Goal: Task Accomplishment & Management: Use online tool/utility

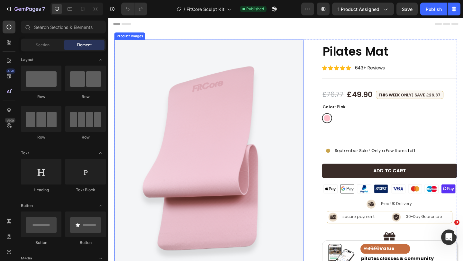
click at [257, 86] on img at bounding box center [218, 178] width 206 height 274
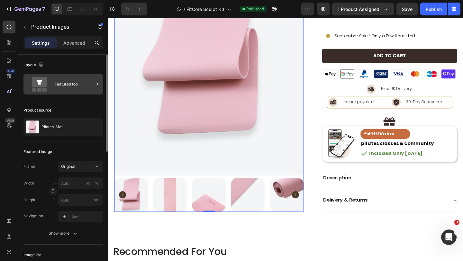
click at [84, 88] on div "Featured top" at bounding box center [74, 84] width 39 height 15
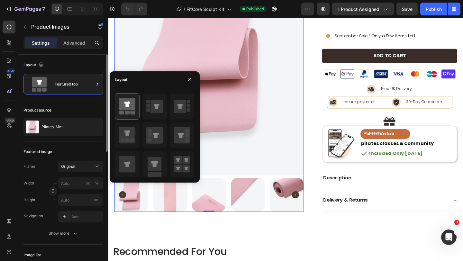
click at [82, 105] on div "Product source" at bounding box center [63, 110] width 80 height 10
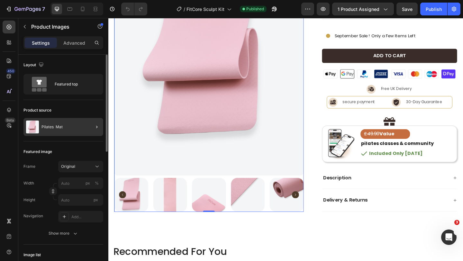
click at [91, 127] on div at bounding box center [94, 127] width 18 height 18
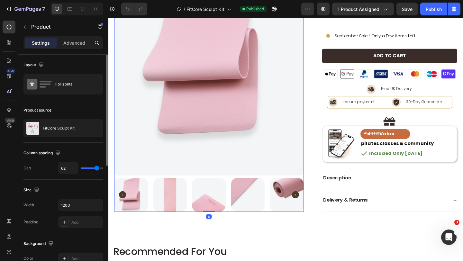
click at [178, 111] on img at bounding box center [218, 52] width 206 height 274
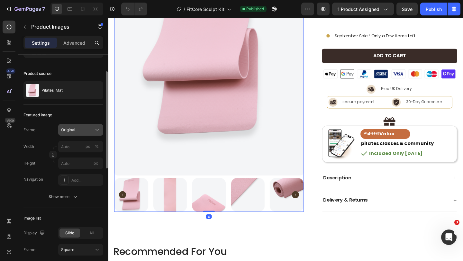
scroll to position [37, 0]
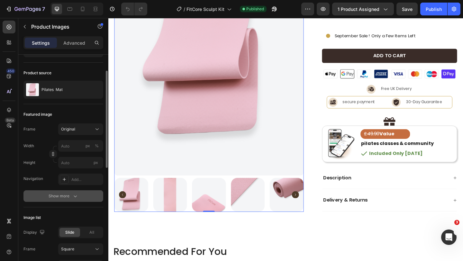
click at [59, 195] on div "Show more" at bounding box center [63, 196] width 30 height 6
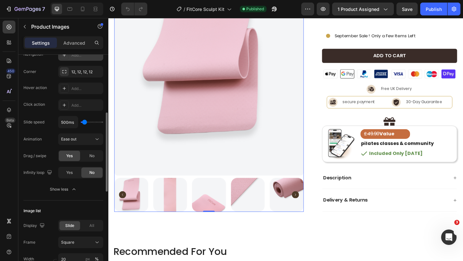
scroll to position [162, 0]
click at [79, 9] on icon at bounding box center [82, 9] width 6 height 6
type input "8"
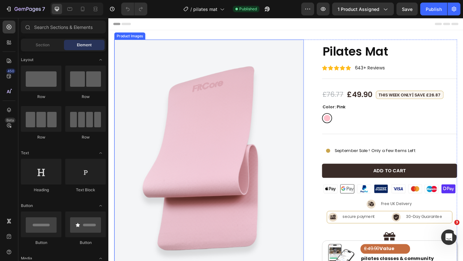
click at [291, 74] on img at bounding box center [218, 178] width 206 height 274
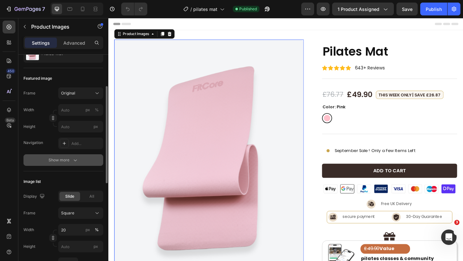
click at [64, 161] on div "Show more" at bounding box center [63, 160] width 30 height 6
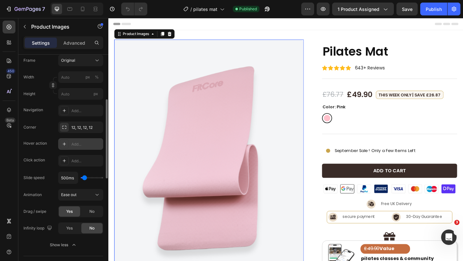
scroll to position [112, 0]
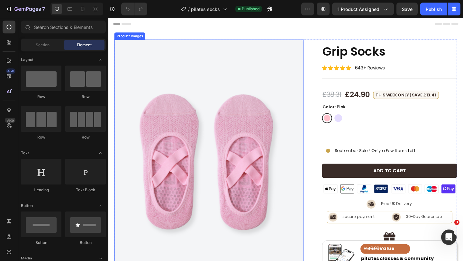
click at [212, 110] on img at bounding box center [218, 178] width 206 height 274
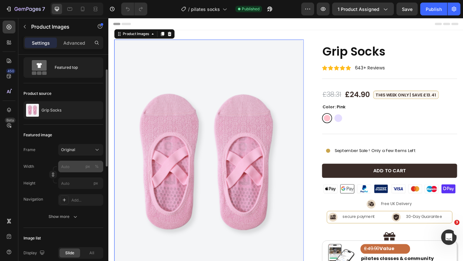
scroll to position [23, 0]
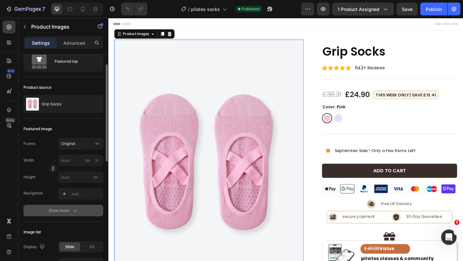
click at [75, 205] on button "Show more" at bounding box center [63, 211] width 80 height 12
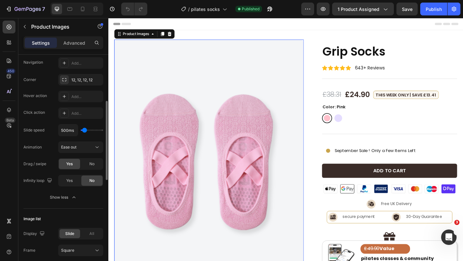
scroll to position [155, 0]
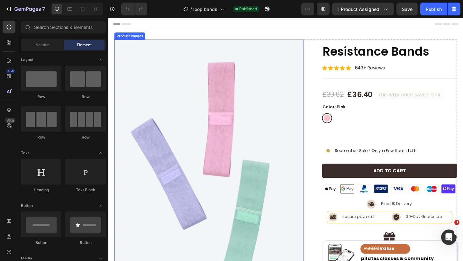
click at [234, 77] on img at bounding box center [218, 178] width 206 height 274
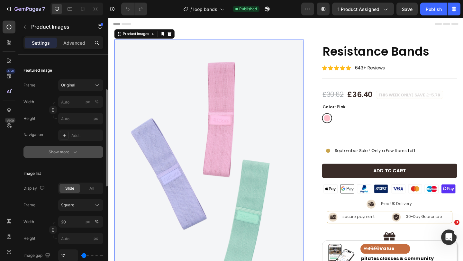
scroll to position [83, 0]
click at [76, 154] on button "Show more" at bounding box center [63, 151] width 80 height 12
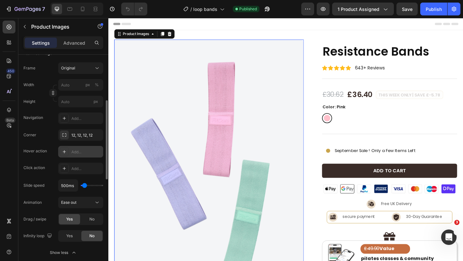
scroll to position [112, 0]
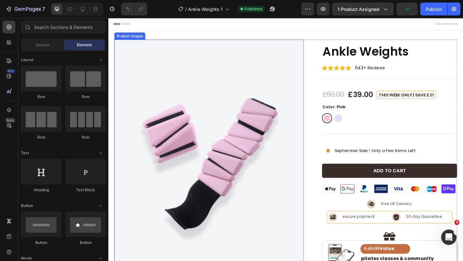
click at [165, 70] on img at bounding box center [218, 178] width 206 height 274
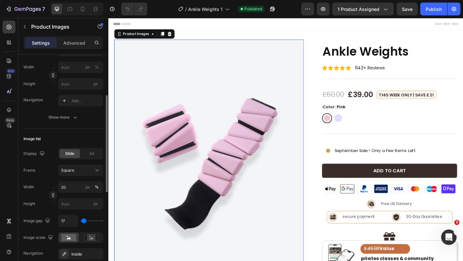
scroll to position [109, 0]
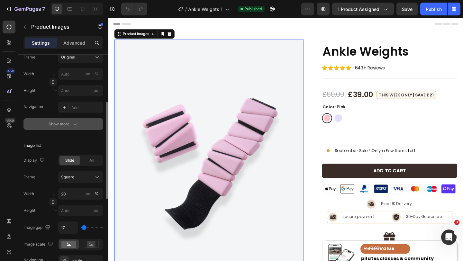
click at [75, 126] on icon "button" at bounding box center [75, 124] width 6 height 6
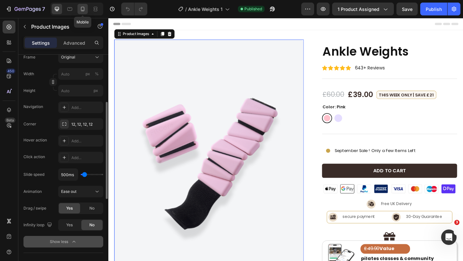
click at [83, 12] on icon at bounding box center [82, 9] width 6 height 6
type input "8"
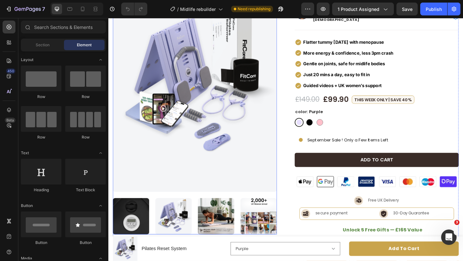
scroll to position [72, 0]
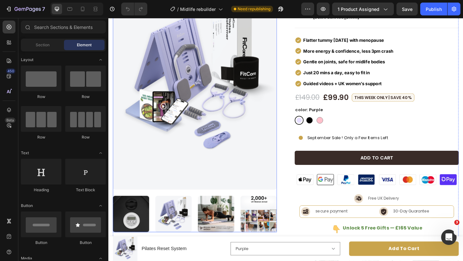
click at [209, 57] on img at bounding box center [202, 86] width 178 height 238
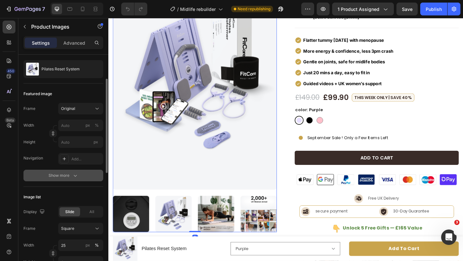
click at [73, 174] on icon "button" at bounding box center [75, 175] width 6 height 6
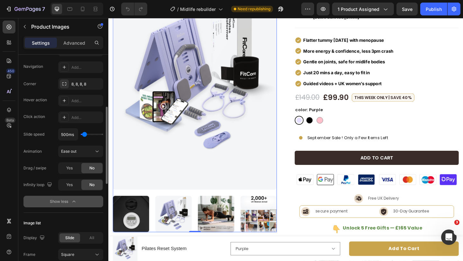
scroll to position [150, 0]
click at [71, 165] on span "Yes" at bounding box center [69, 167] width 6 height 6
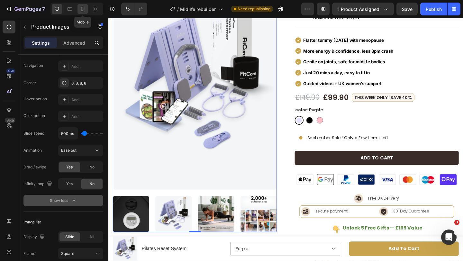
click at [83, 11] on icon at bounding box center [82, 9] width 6 height 6
type input "12"
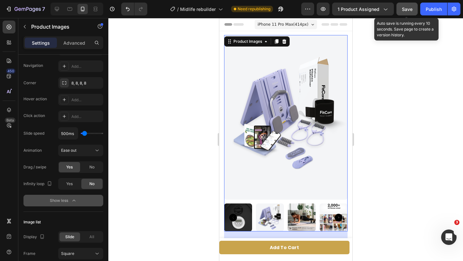
click at [408, 8] on span "Save" at bounding box center [406, 8] width 11 height 5
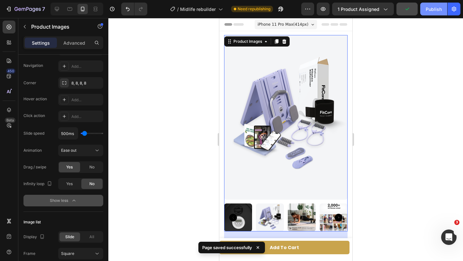
click at [422, 11] on button "Publish" at bounding box center [433, 9] width 27 height 13
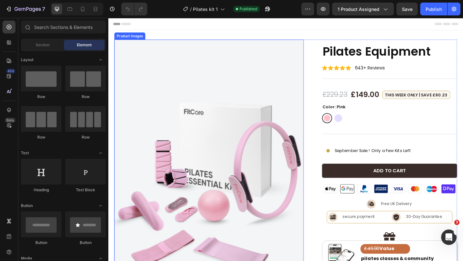
click at [249, 58] on img at bounding box center [218, 178] width 206 height 274
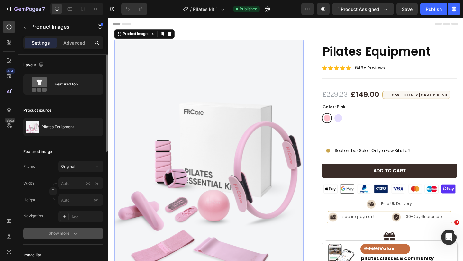
click at [70, 228] on button "Show more" at bounding box center [63, 233] width 80 height 12
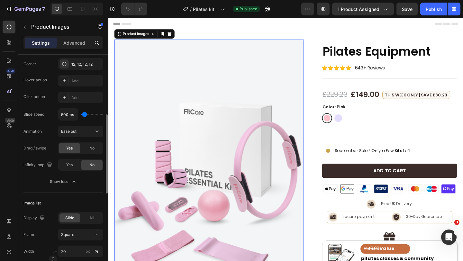
scroll to position [171, 0]
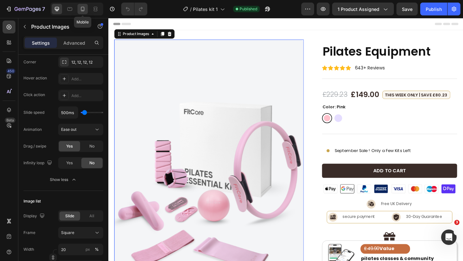
click at [83, 12] on div at bounding box center [82, 9] width 10 height 10
type input "8"
